Goal: Information Seeking & Learning: Understand process/instructions

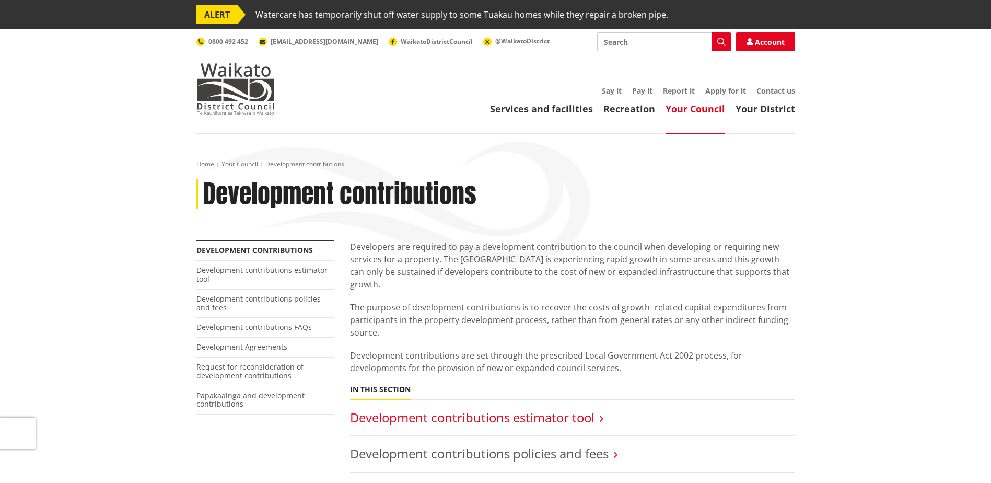
click at [516, 409] on link "Development contributions estimator tool" at bounding box center [472, 417] width 245 height 17
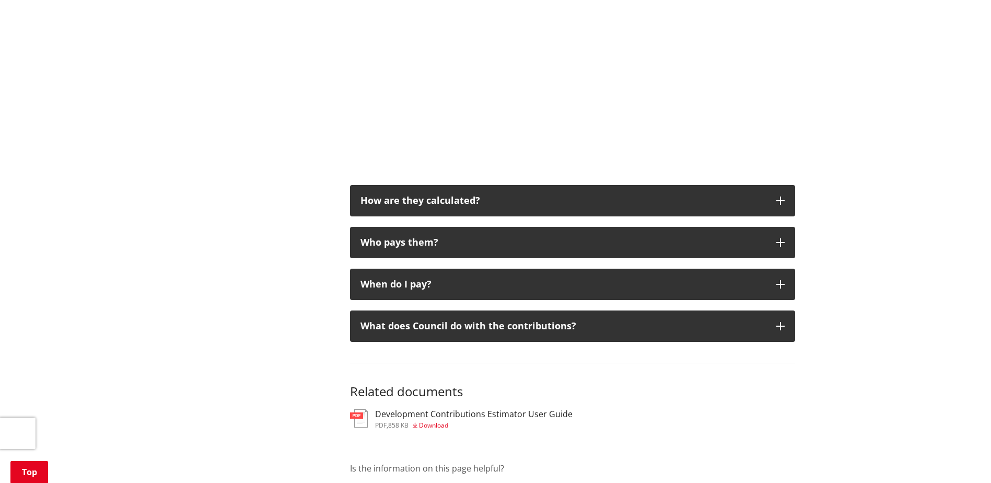
scroll to position [627, 0]
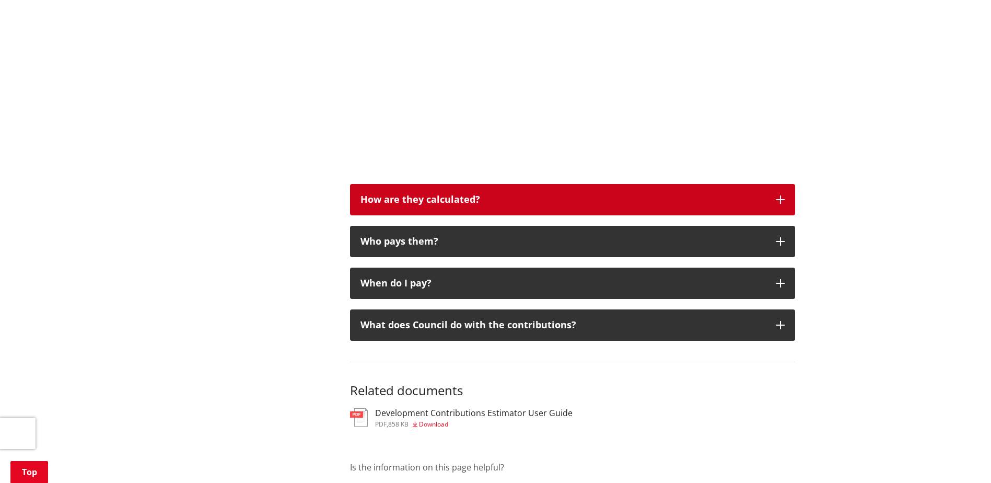
click at [567, 203] on div "How are they calculated?" at bounding box center [562, 199] width 405 height 10
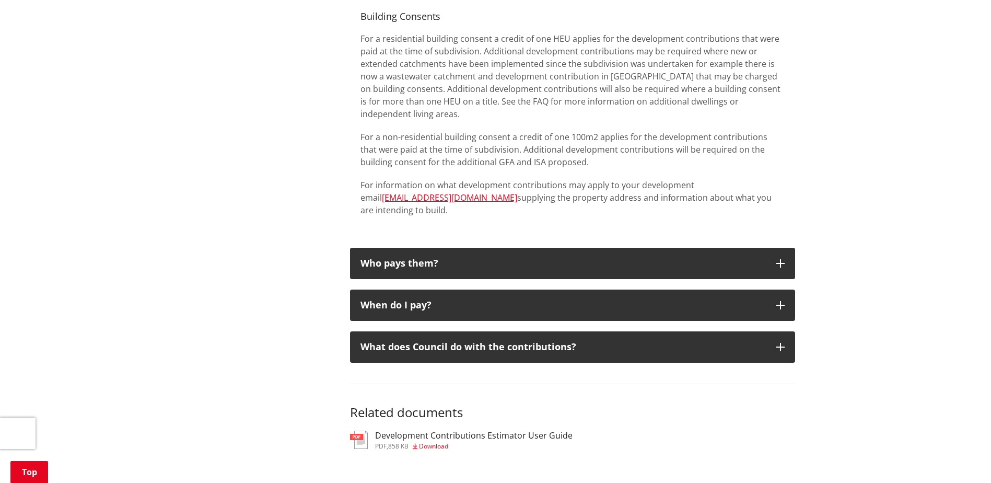
scroll to position [1202, 0]
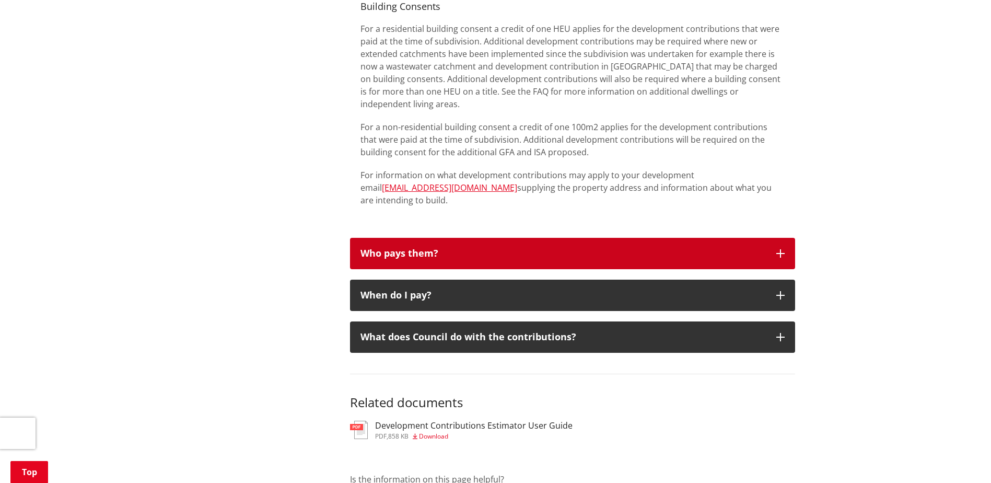
click at [573, 255] on button "Who pays them?" at bounding box center [572, 253] width 445 height 31
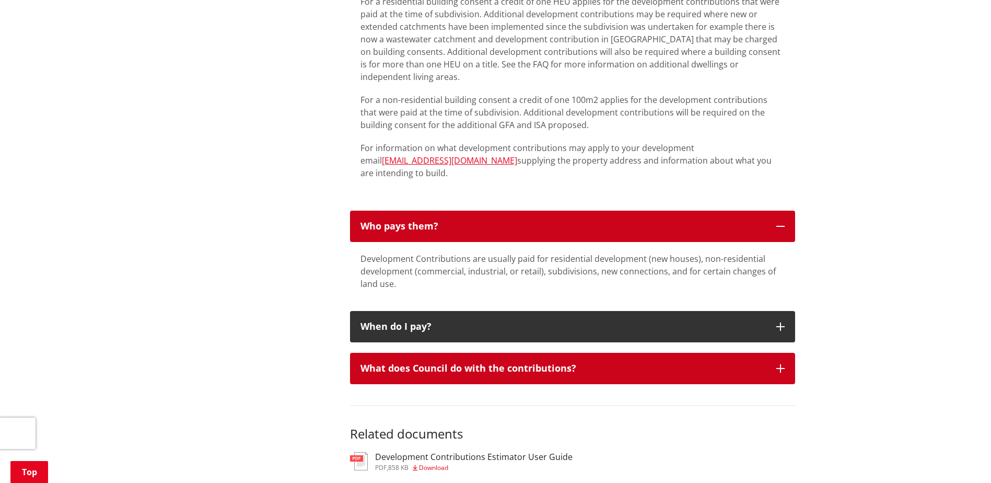
scroll to position [1254, 0]
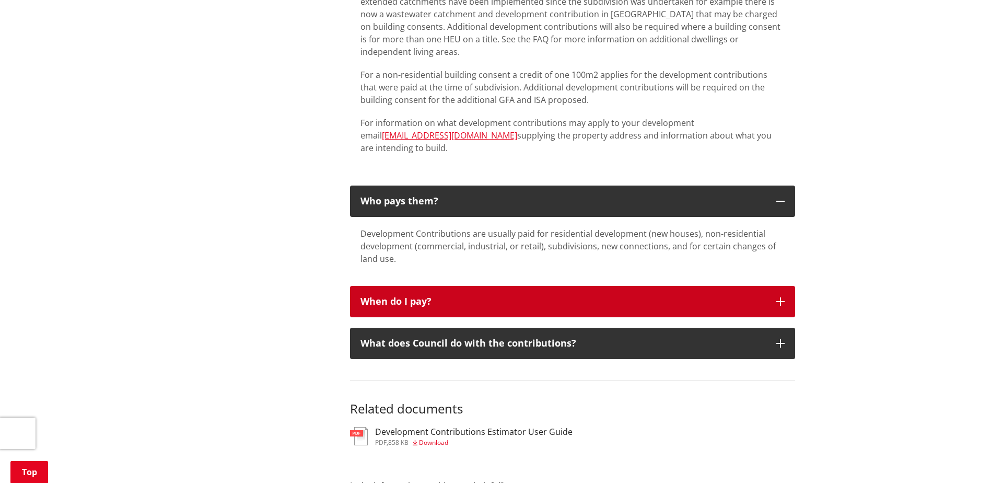
click at [585, 286] on button "When do I pay?" at bounding box center [572, 301] width 445 height 31
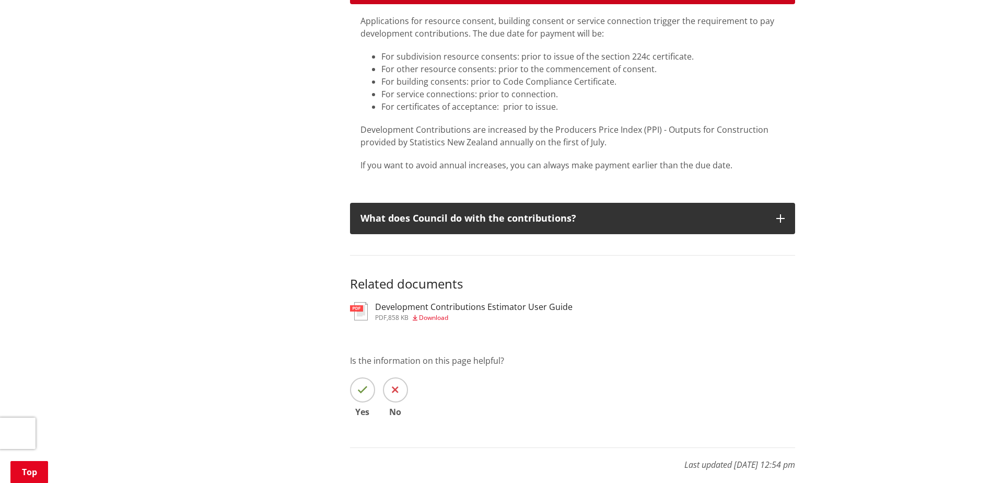
scroll to position [1567, 0]
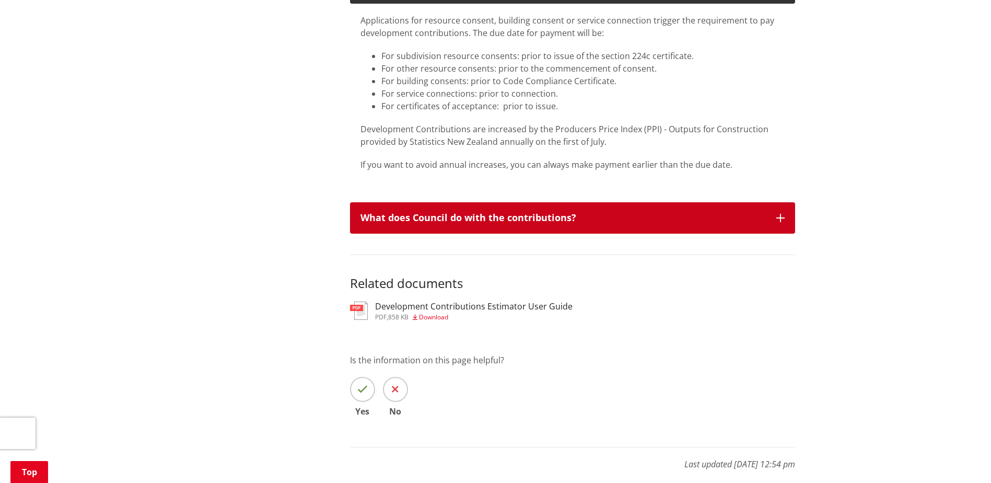
click at [603, 215] on button "What does Council do with the contributions?" at bounding box center [572, 217] width 445 height 31
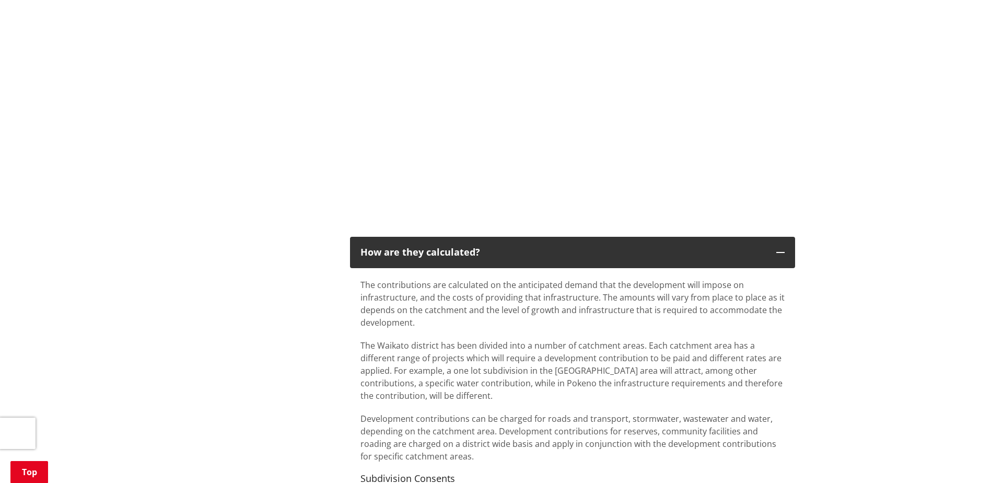
scroll to position [418, 0]
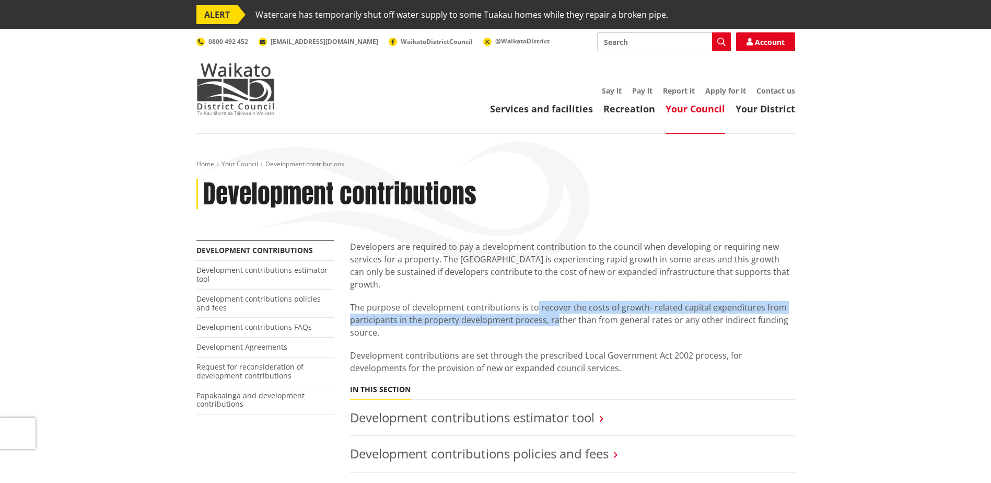
drag, startPoint x: 535, startPoint y: 290, endPoint x: 553, endPoint y: 309, distance: 26.2
click at [553, 309] on p "The purpose of development contributions is to recover the costs of growth- rel…" at bounding box center [572, 320] width 445 height 38
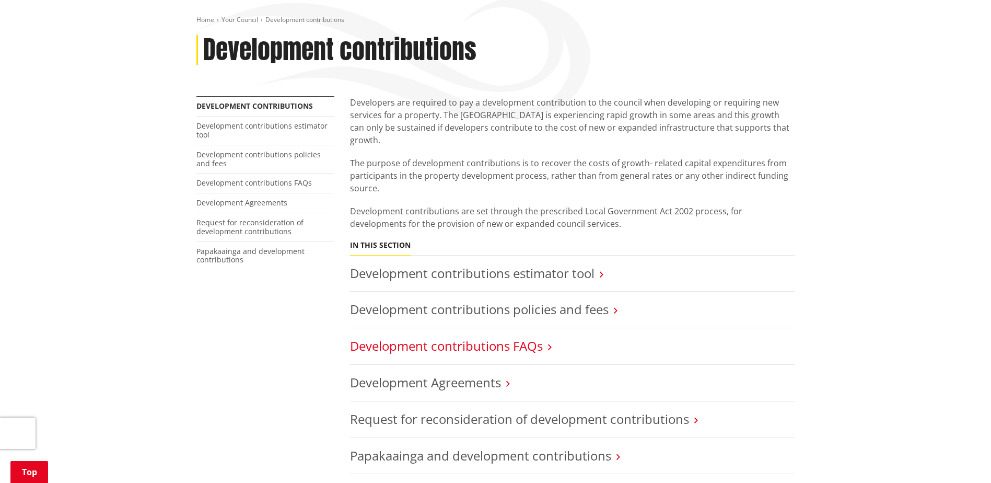
scroll to position [157, 0]
